Goal: Task Accomplishment & Management: Manage account settings

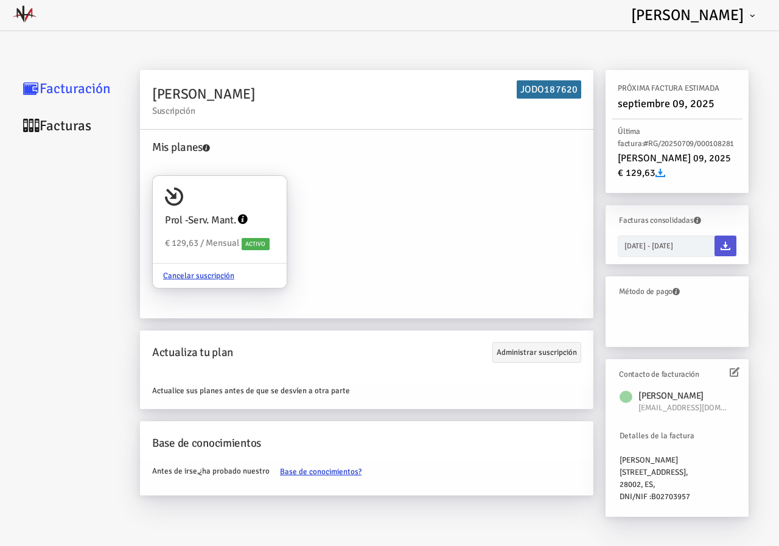
click at [724, 245] on icon at bounding box center [726, 246] width 10 height 10
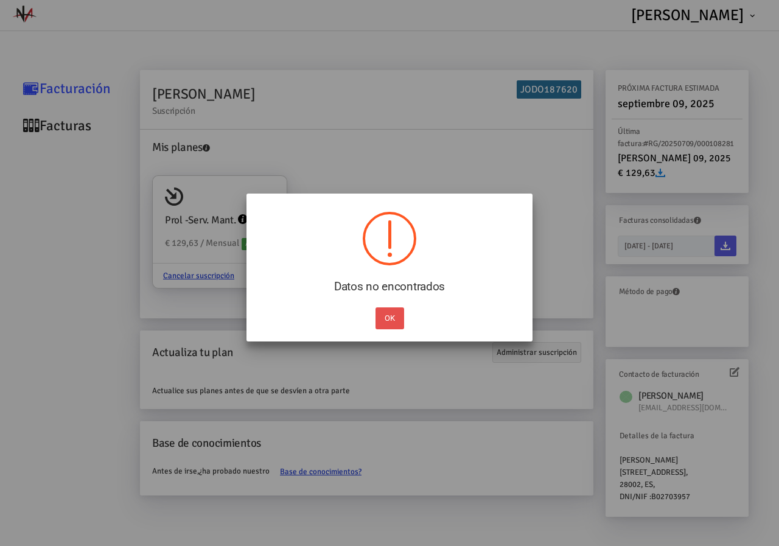
click at [384, 320] on button "OK" at bounding box center [390, 318] width 29 height 22
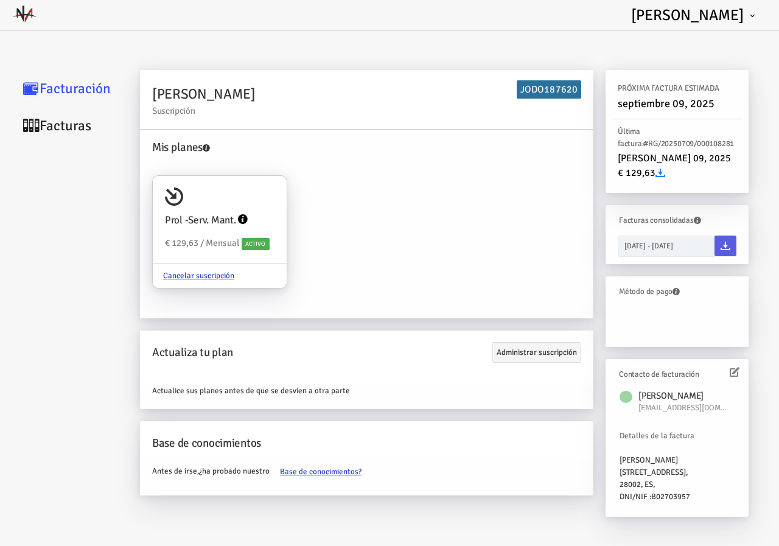
click at [662, 171] on icon at bounding box center [661, 173] width 10 height 10
click at [664, 172] on icon at bounding box center [661, 173] width 10 height 10
click at [727, 248] on icon at bounding box center [726, 246] width 10 height 10
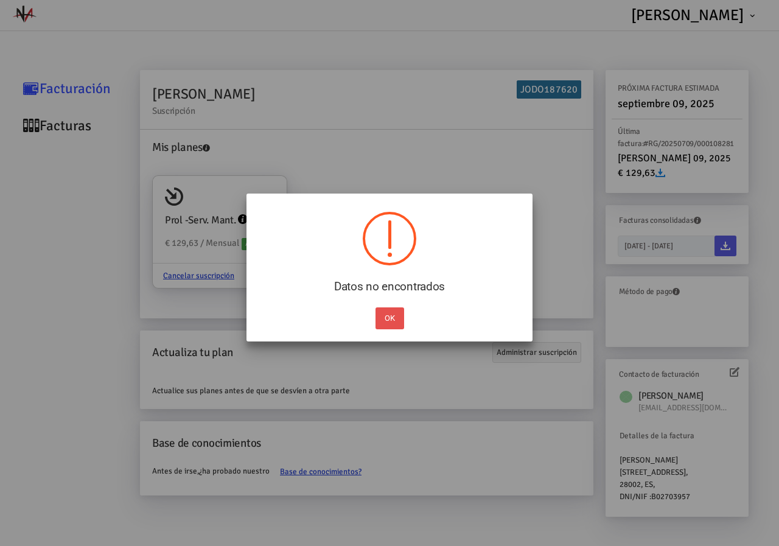
click at [386, 322] on button "OK" at bounding box center [390, 318] width 29 height 22
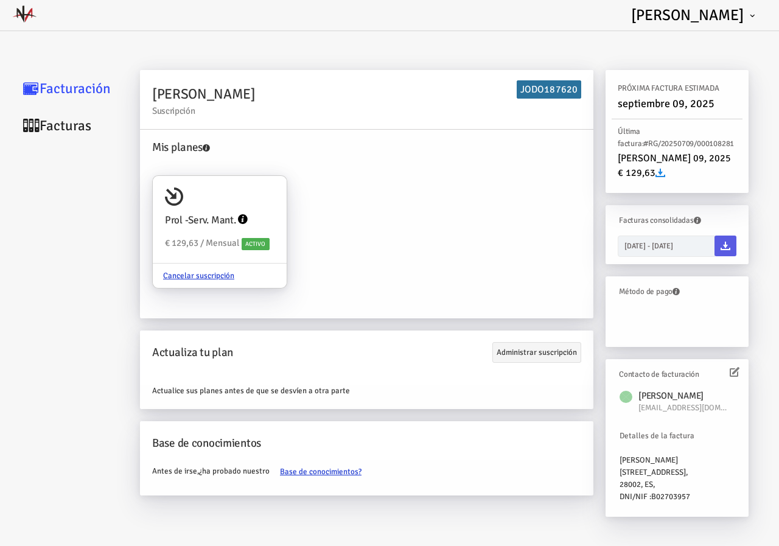
click at [66, 125] on link "Facturas" at bounding box center [73, 125] width 122 height 37
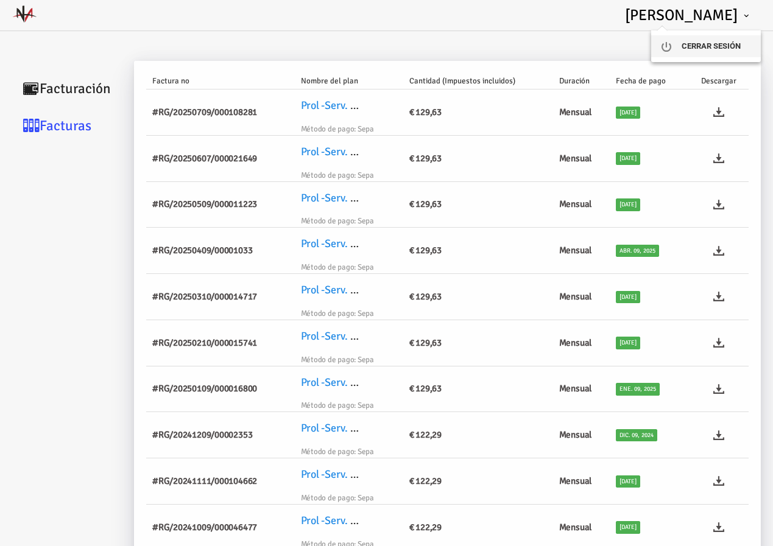
click at [723, 47] on link "Cerrar sesión" at bounding box center [706, 46] width 110 height 22
